Goal: Transaction & Acquisition: Purchase product/service

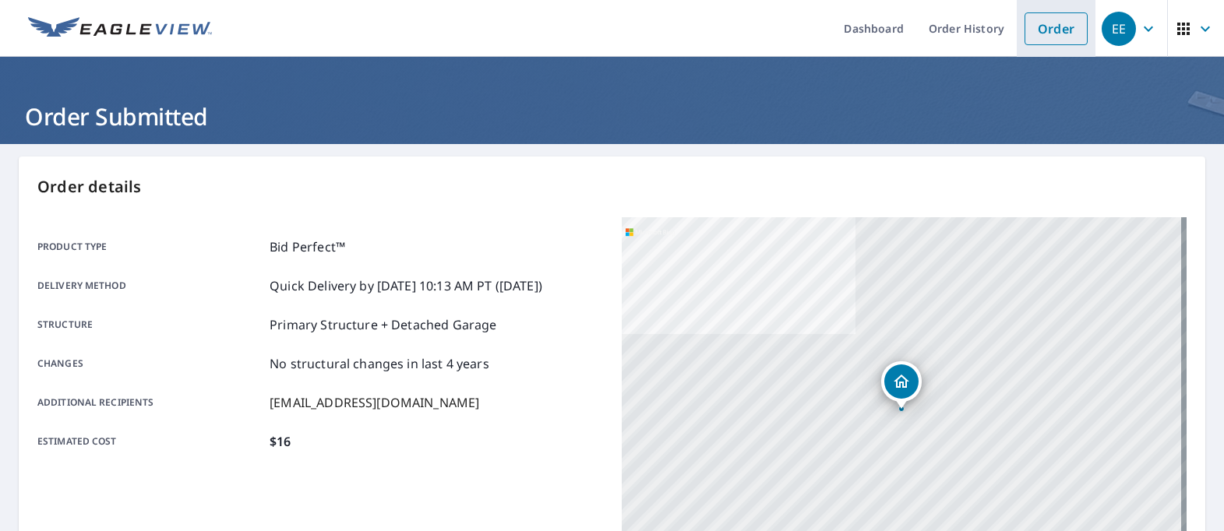
click at [1050, 26] on link "Order" at bounding box center [1056, 28] width 63 height 33
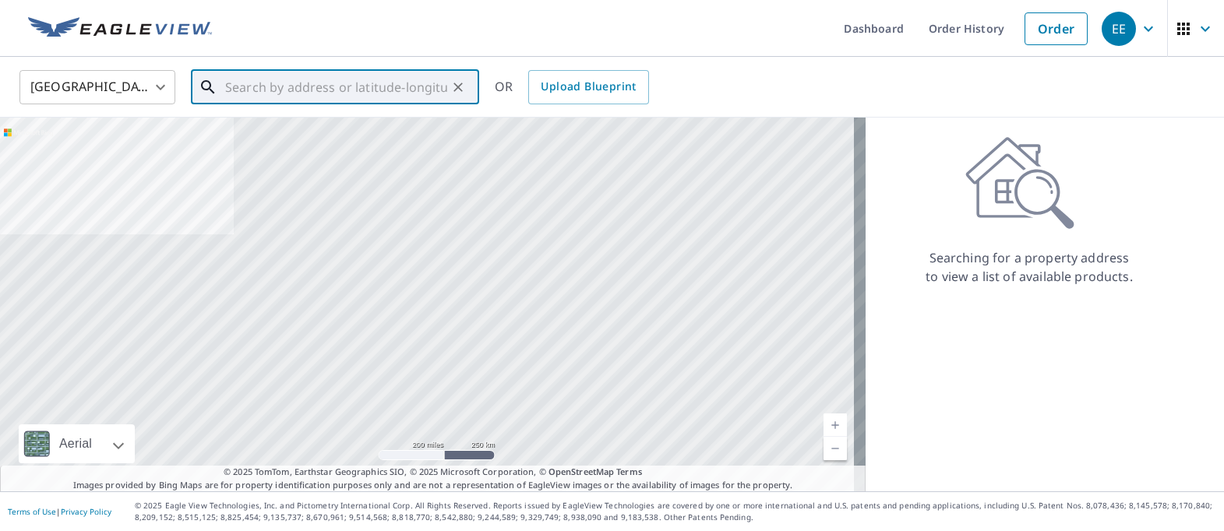
paste input "[STREET_ADDRESS][PERSON_NAME]"
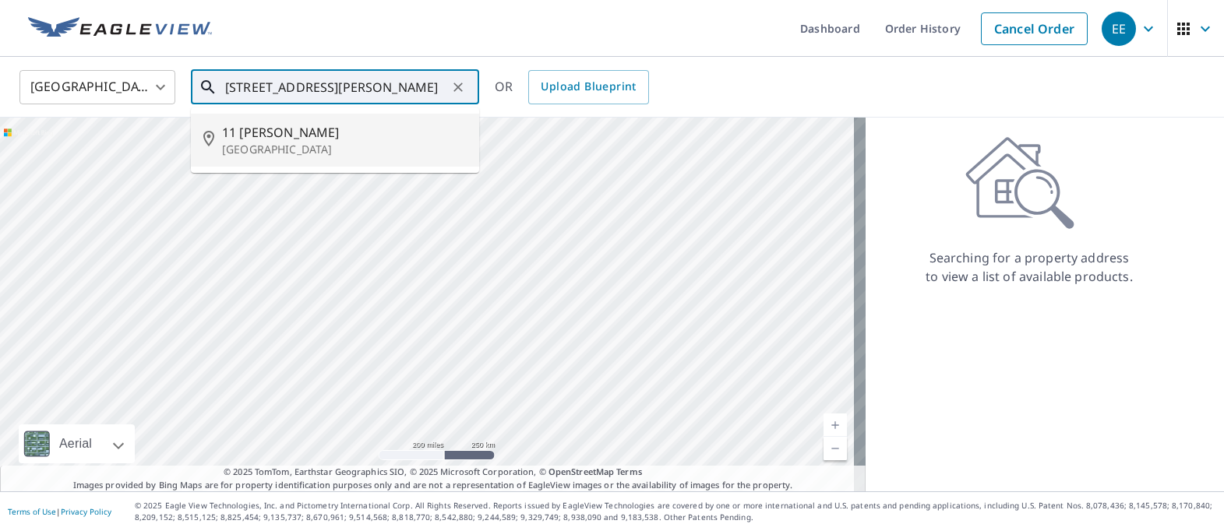
click at [298, 144] on p "[GEOGRAPHIC_DATA]" at bounding box center [344, 150] width 245 height 16
type input "[STREET_ADDRESS][PERSON_NAME]"
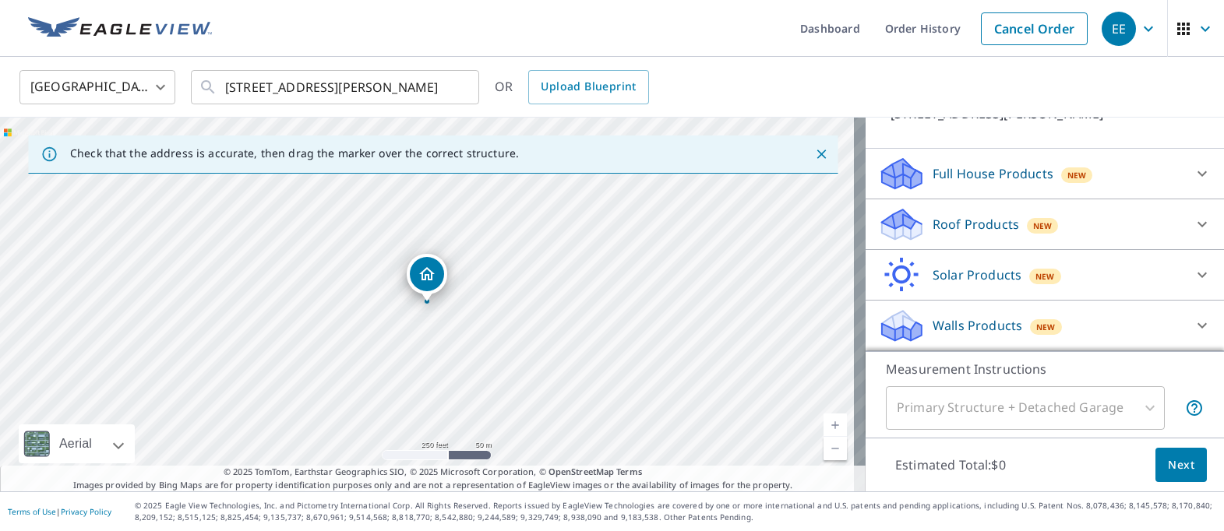
scroll to position [130, 0]
click at [957, 223] on p "Roof Products" at bounding box center [976, 224] width 86 height 19
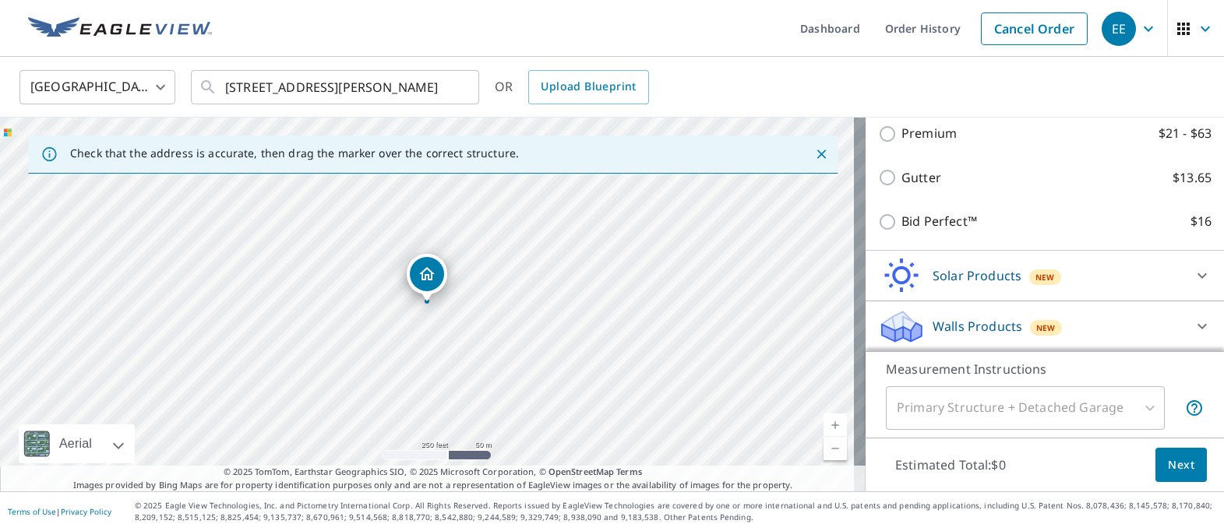
scroll to position [262, 0]
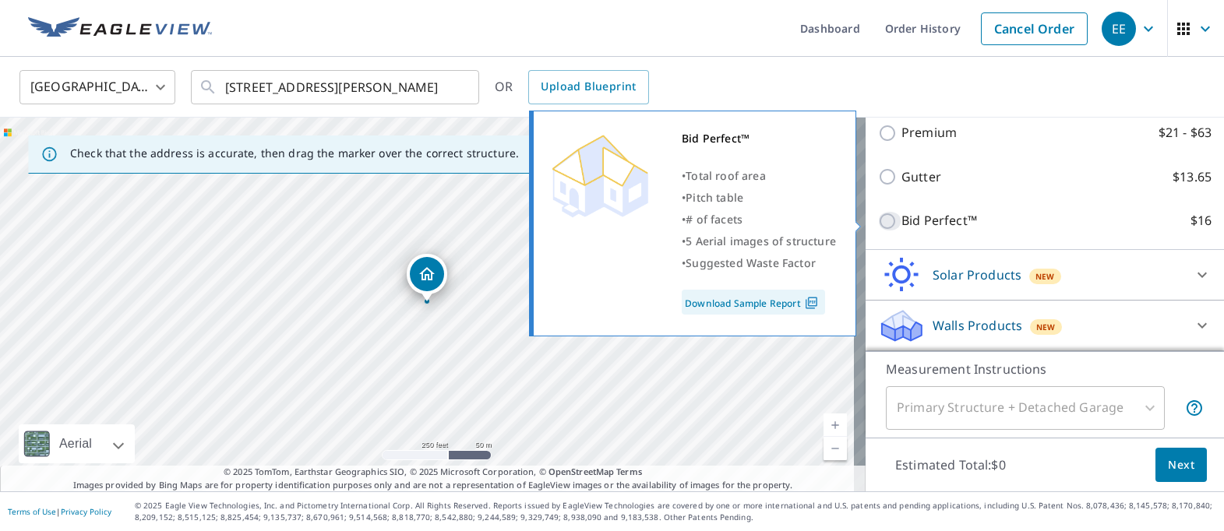
click at [878, 222] on input "Bid Perfect™ $16" at bounding box center [889, 221] width 23 height 19
checkbox input "true"
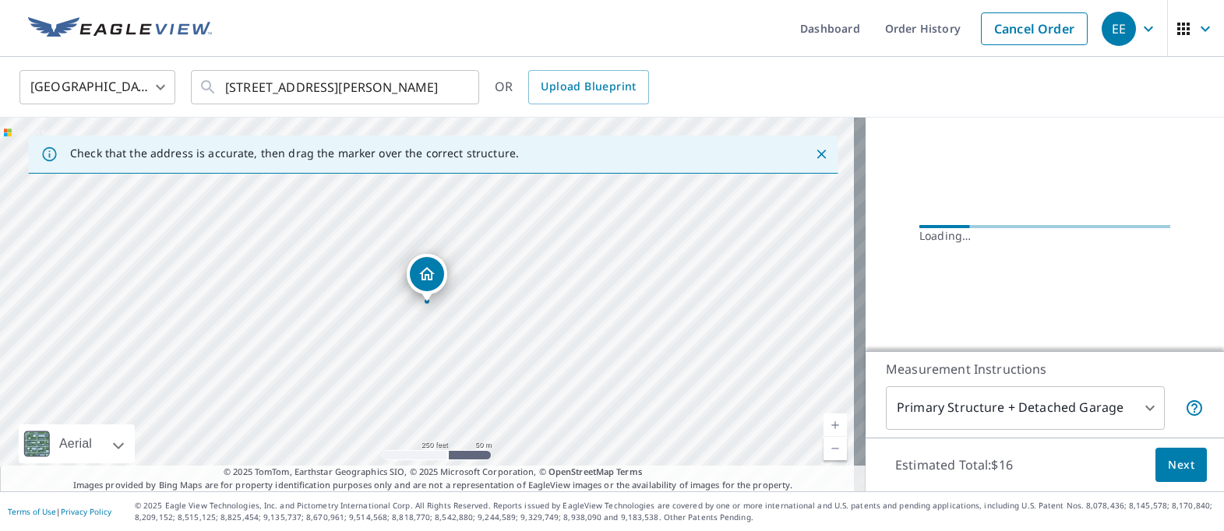
scroll to position [161, 0]
click at [1170, 466] on span "Next" at bounding box center [1181, 465] width 26 height 19
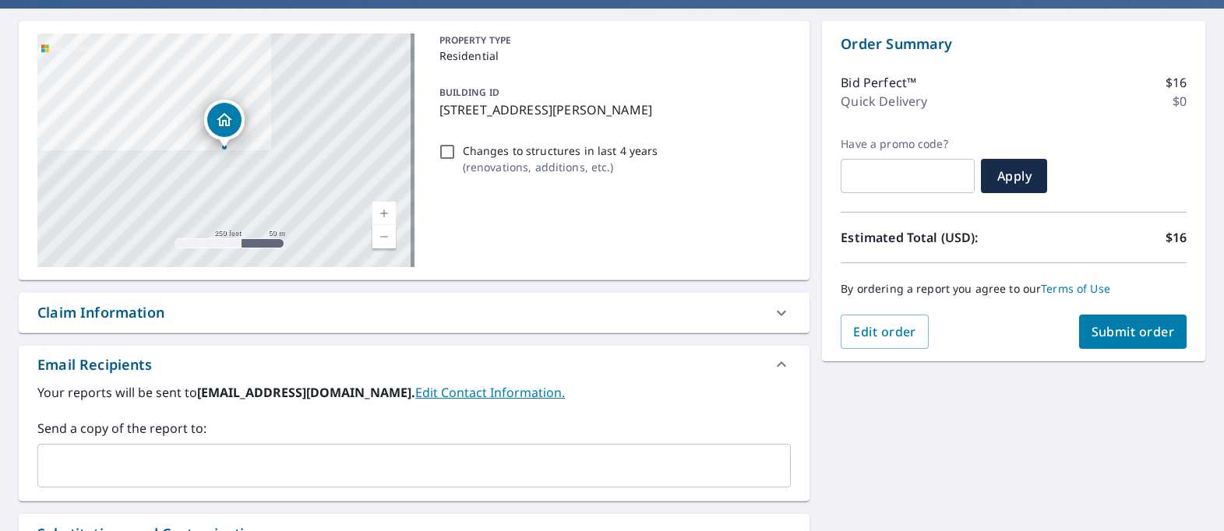
scroll to position [312, 0]
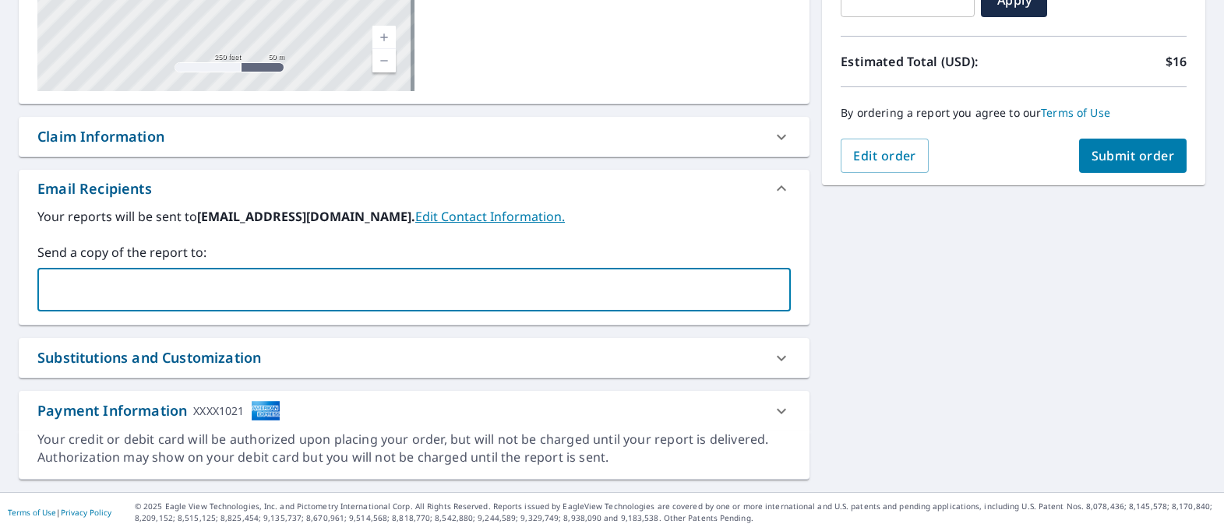
click at [202, 295] on input "text" at bounding box center [402, 290] width 716 height 30
type input "[EMAIL_ADDRESS][DOMAIN_NAME]"
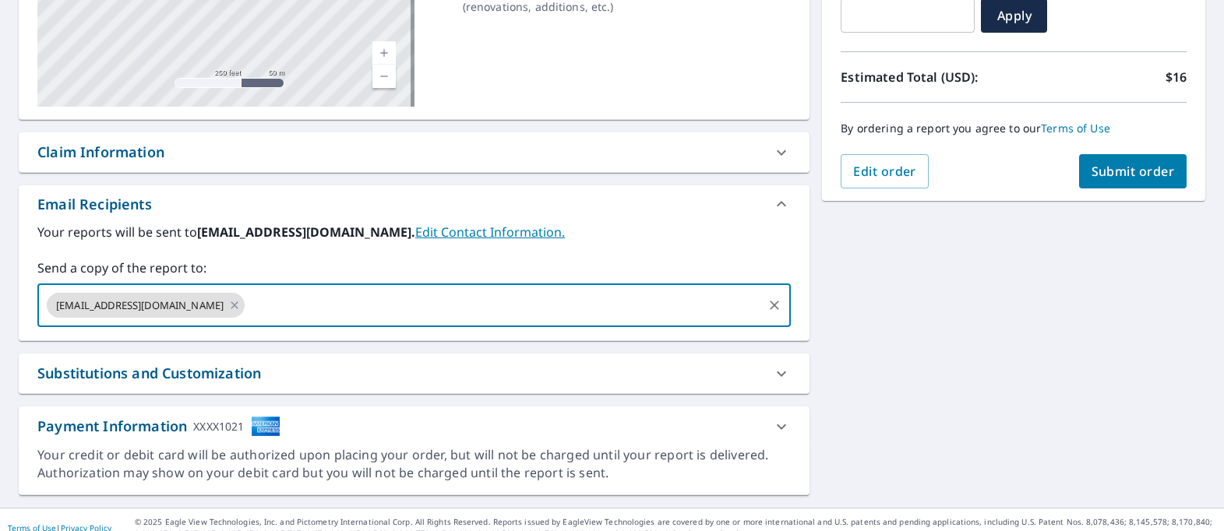
scroll to position [312, 0]
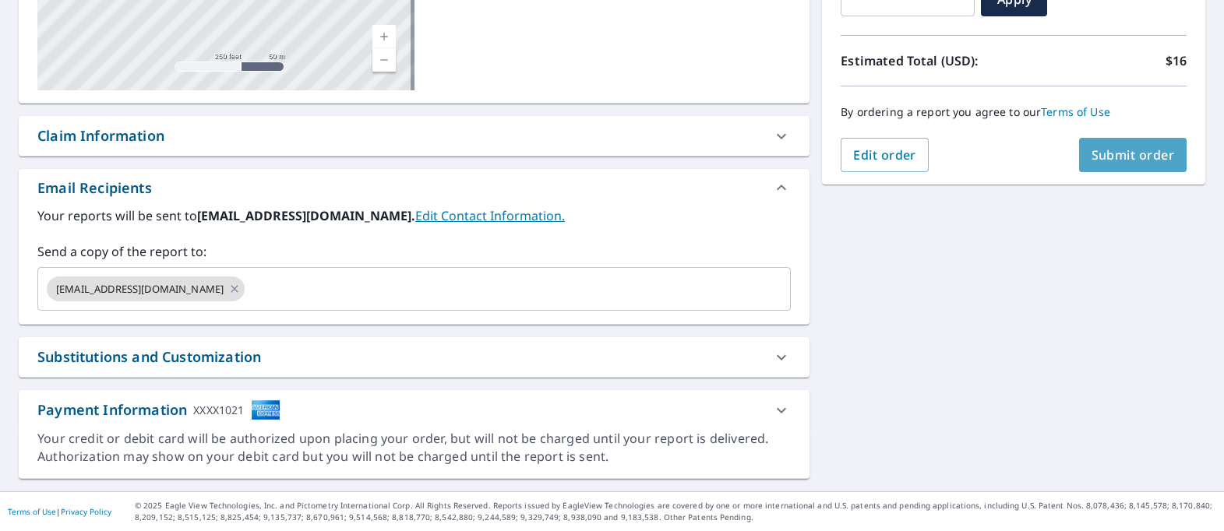
click at [1124, 149] on span "Submit order" at bounding box center [1133, 154] width 83 height 17
checkbox input "true"
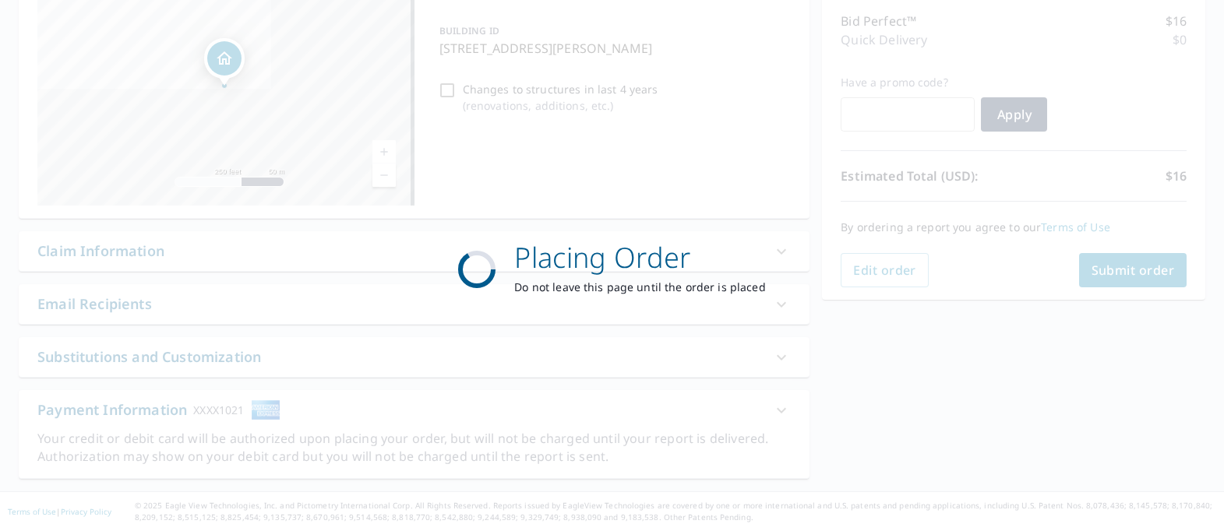
scroll to position [197, 0]
